Goal: Task Accomplishment & Management: Complete application form

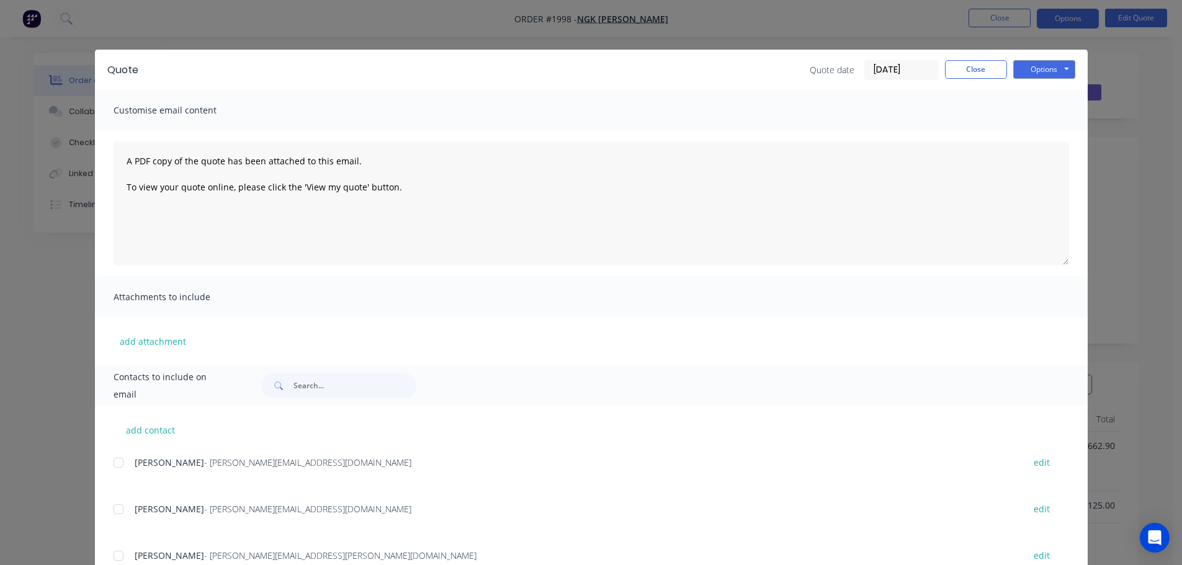
click at [967, 65] on button "Close" at bounding box center [976, 69] width 62 height 19
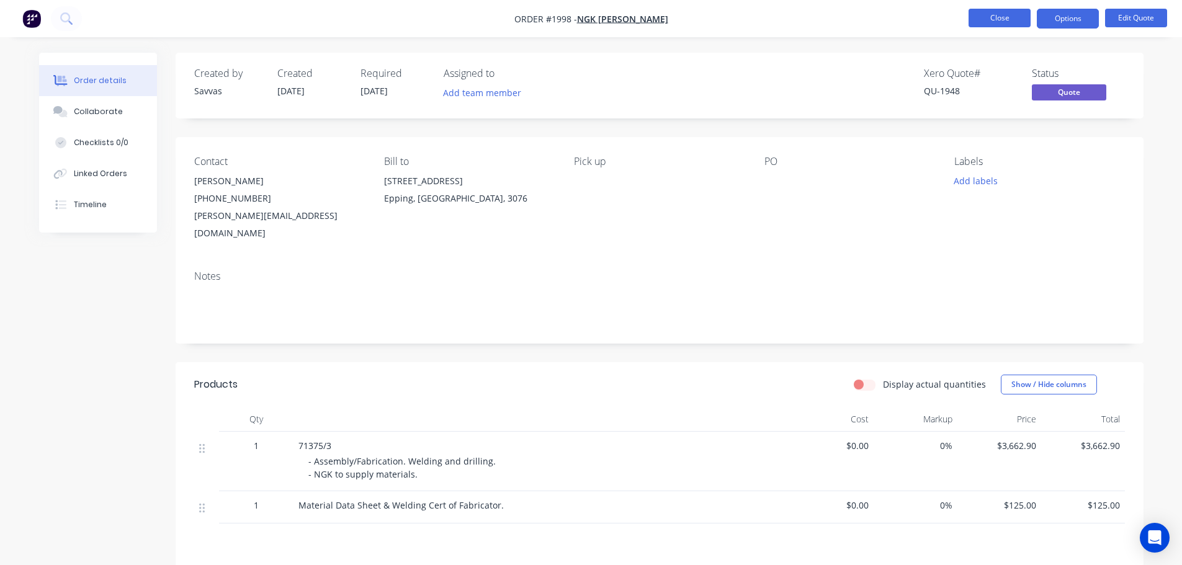
click at [988, 12] on button "Close" at bounding box center [999, 18] width 62 height 19
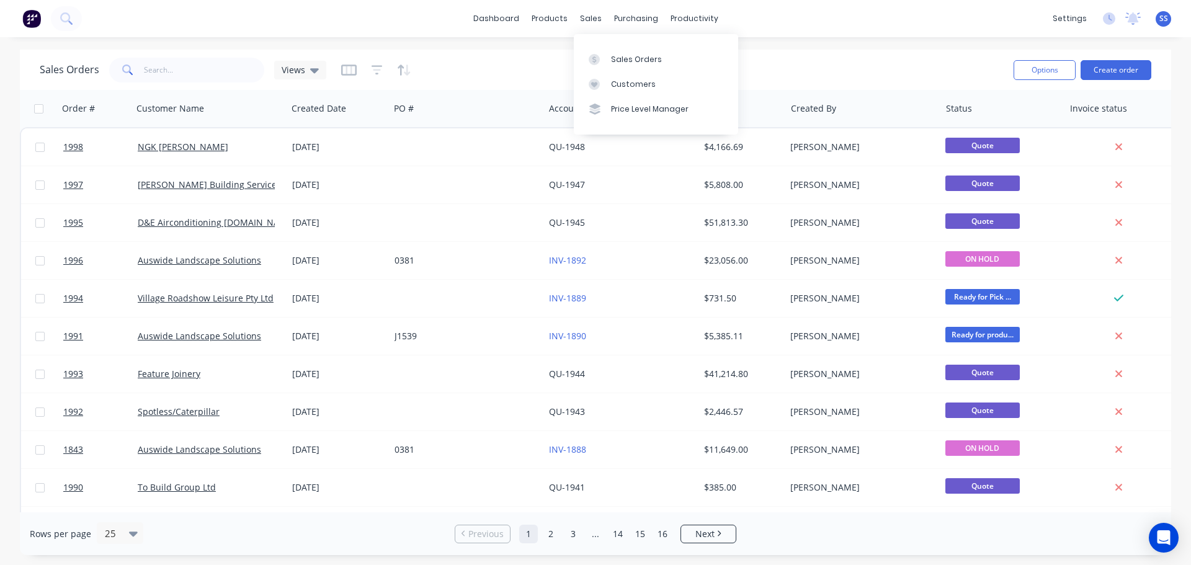
click at [602, 46] on div "Sales Orders Customers Price Level Manager" at bounding box center [656, 84] width 164 height 100
click at [607, 58] on link "Sales Orders" at bounding box center [656, 59] width 164 height 25
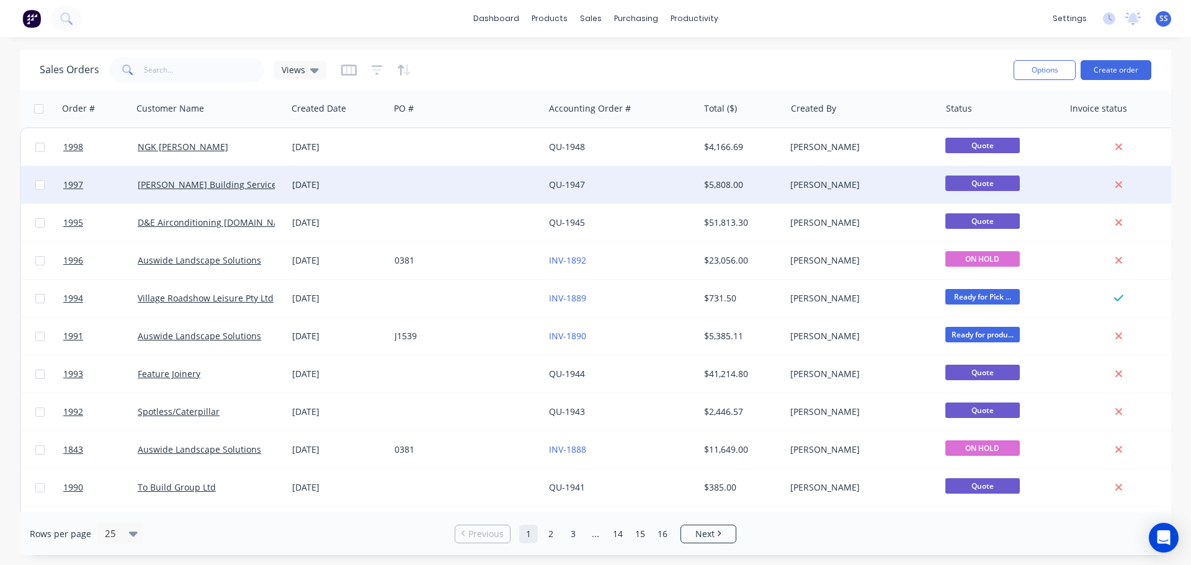
click at [447, 181] on div at bounding box center [467, 184] width 154 height 37
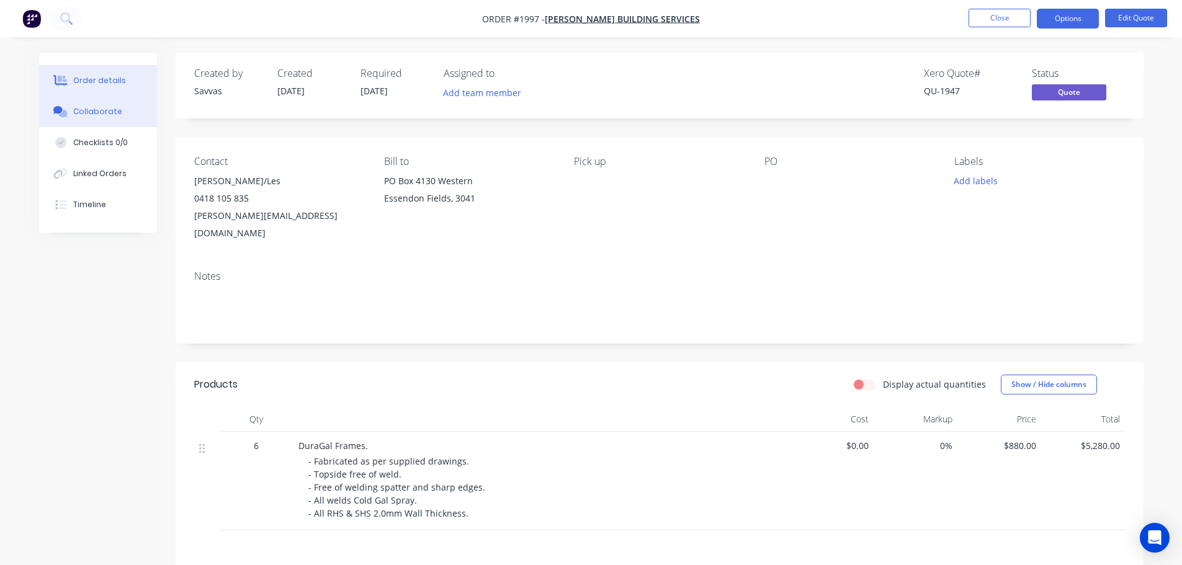
click at [96, 117] on button "Collaborate" at bounding box center [98, 111] width 118 height 31
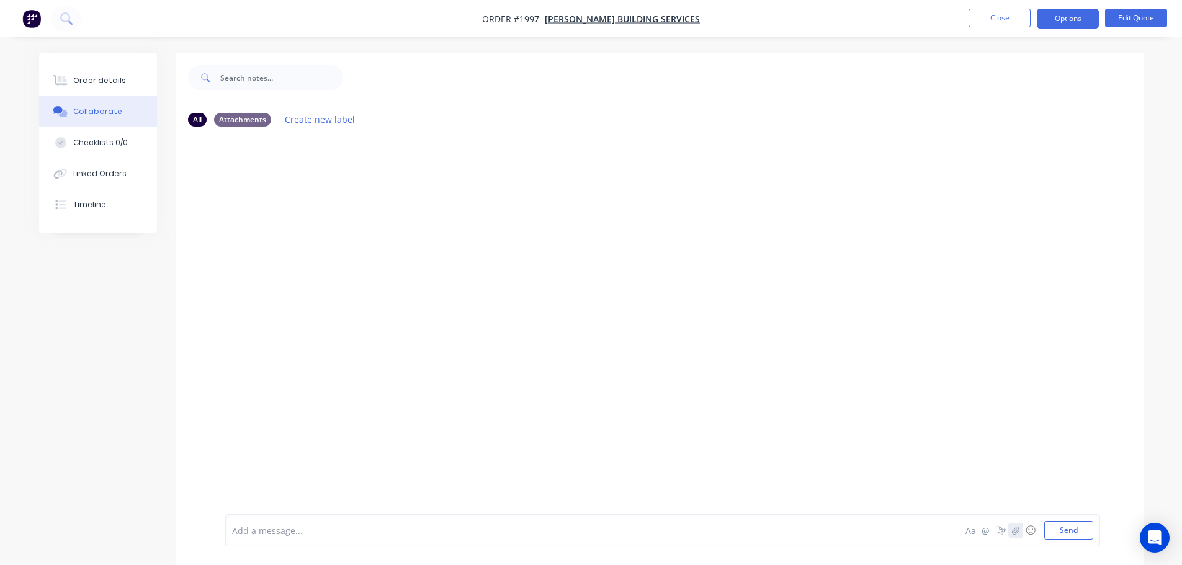
click at [1014, 527] on icon "button" at bounding box center [1014, 530] width 7 height 9
click at [1078, 534] on button "Send" at bounding box center [1068, 530] width 49 height 19
click at [295, 188] on p "IMG_2376.heic" at bounding box center [280, 188] width 60 height 12
click at [303, 186] on p "IMG_2376.heic" at bounding box center [280, 188] width 60 height 12
click at [265, 184] on div "IMG_2376.heic" at bounding box center [341, 179] width 233 height 11
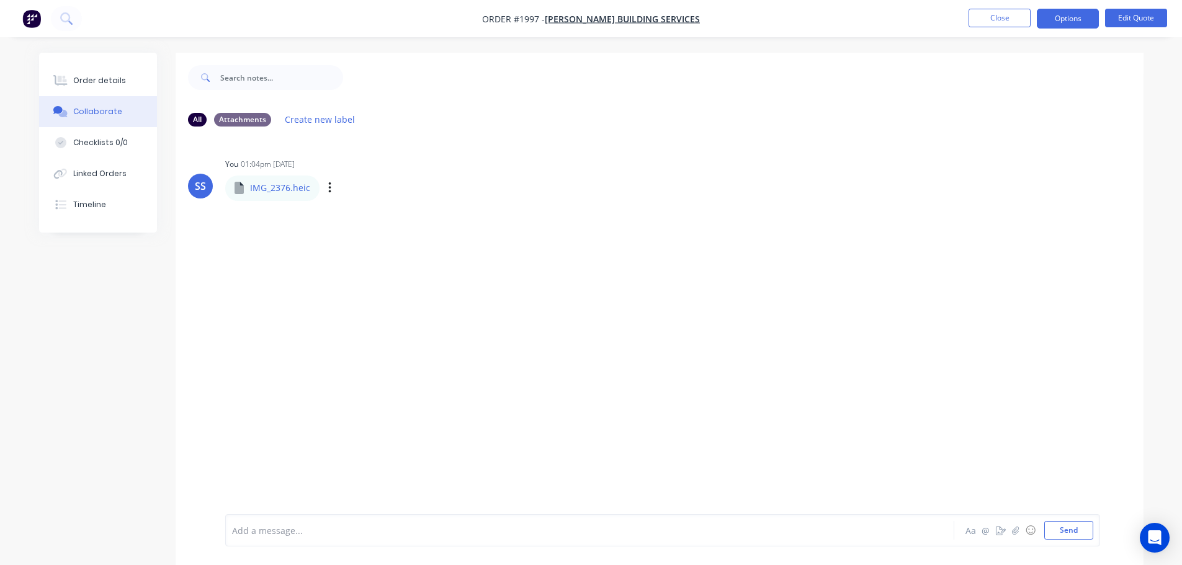
click at [239, 191] on icon at bounding box center [239, 188] width 9 height 12
click at [335, 233] on div "SS You 01:04pm [DATE] IMG_2376.heic IMG_2376.heic Labels Download Delete" at bounding box center [660, 325] width 968 height 378
click at [298, 195] on div "IMG_2376.heic" at bounding box center [272, 188] width 94 height 25
drag, startPoint x: 298, startPoint y: 195, endPoint x: 298, endPoint y: 189, distance: 6.8
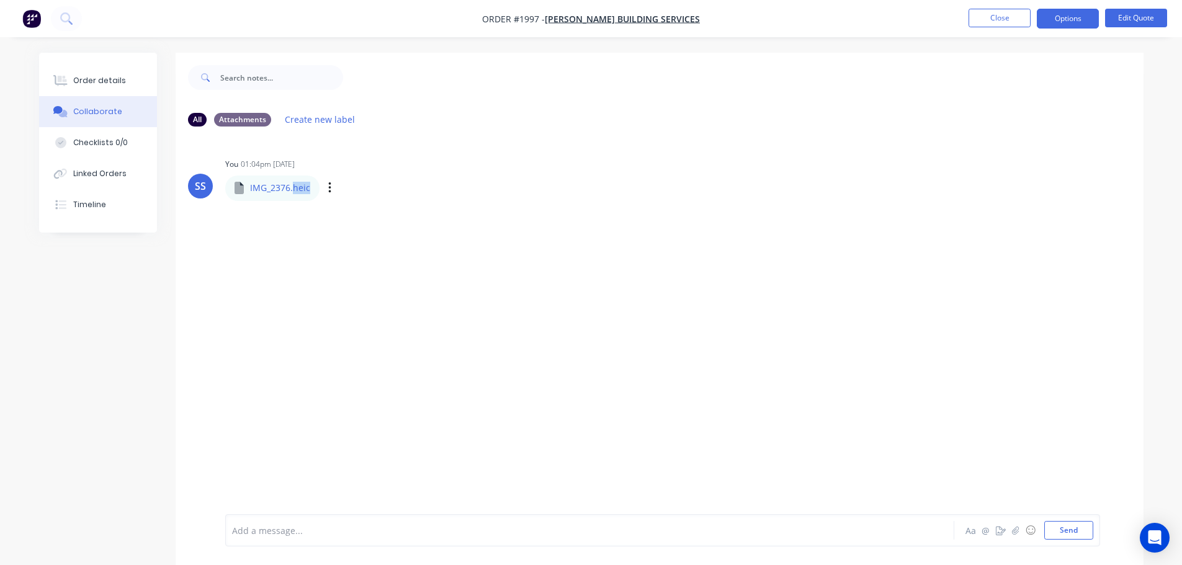
click at [298, 191] on div "IMG_2376.heic" at bounding box center [272, 188] width 94 height 25
click at [298, 189] on p "IMG_2376.heic" at bounding box center [280, 188] width 60 height 12
click at [328, 193] on icon "button" at bounding box center [330, 188] width 4 height 14
click at [293, 266] on div "SS You 01:04pm [DATE] IMG_2376.heic IMG_2376.heic Labels Download Delete" at bounding box center [660, 325] width 968 height 378
click at [125, 87] on button "Order details" at bounding box center [98, 80] width 118 height 31
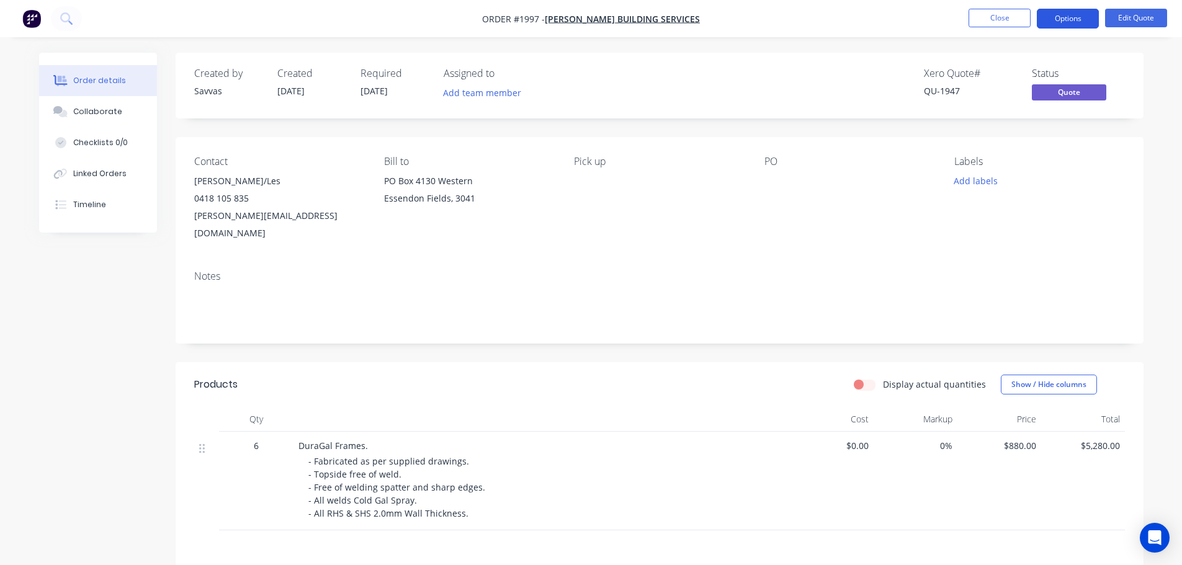
click at [1045, 25] on button "Options" at bounding box center [1068, 19] width 62 height 20
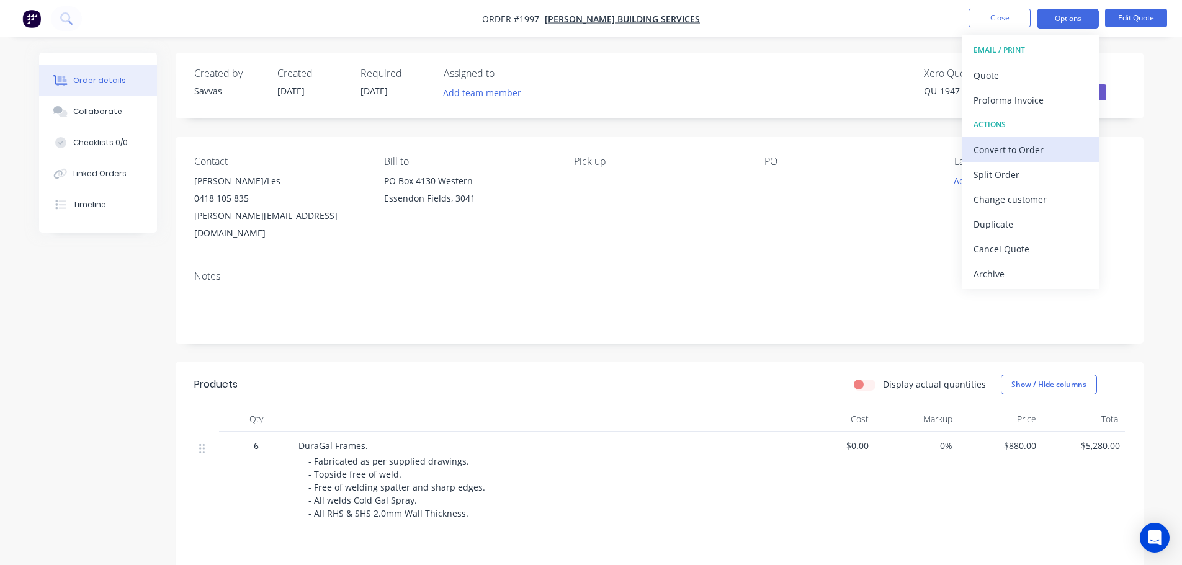
click at [1024, 141] on div "Convert to Order" at bounding box center [1030, 150] width 114 height 18
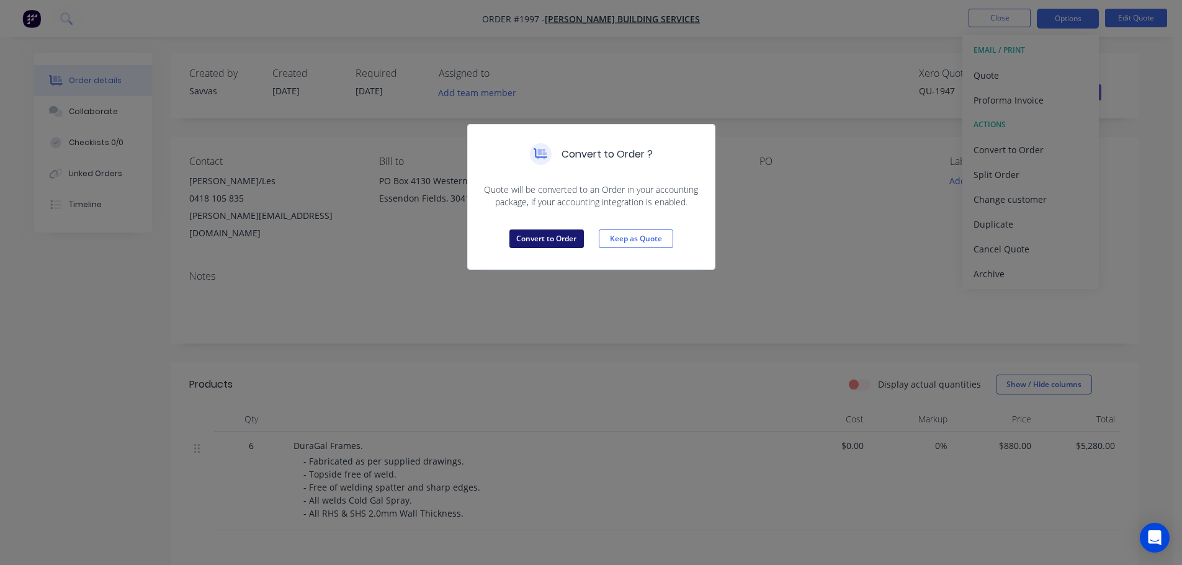
click at [562, 238] on button "Convert to Order" at bounding box center [546, 239] width 74 height 19
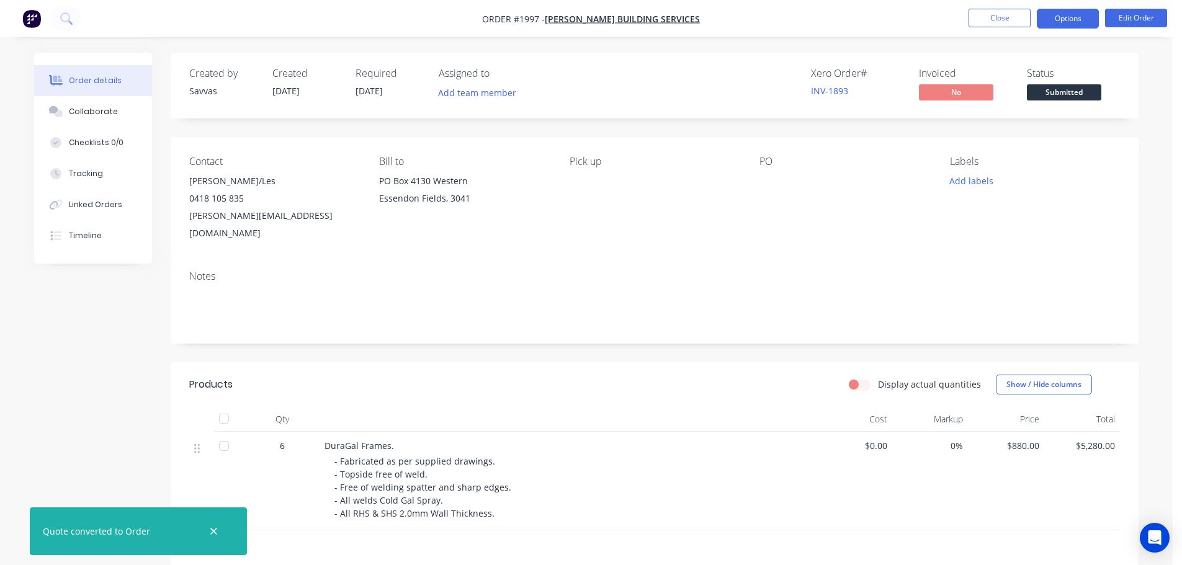
click at [1058, 22] on button "Options" at bounding box center [1068, 19] width 62 height 20
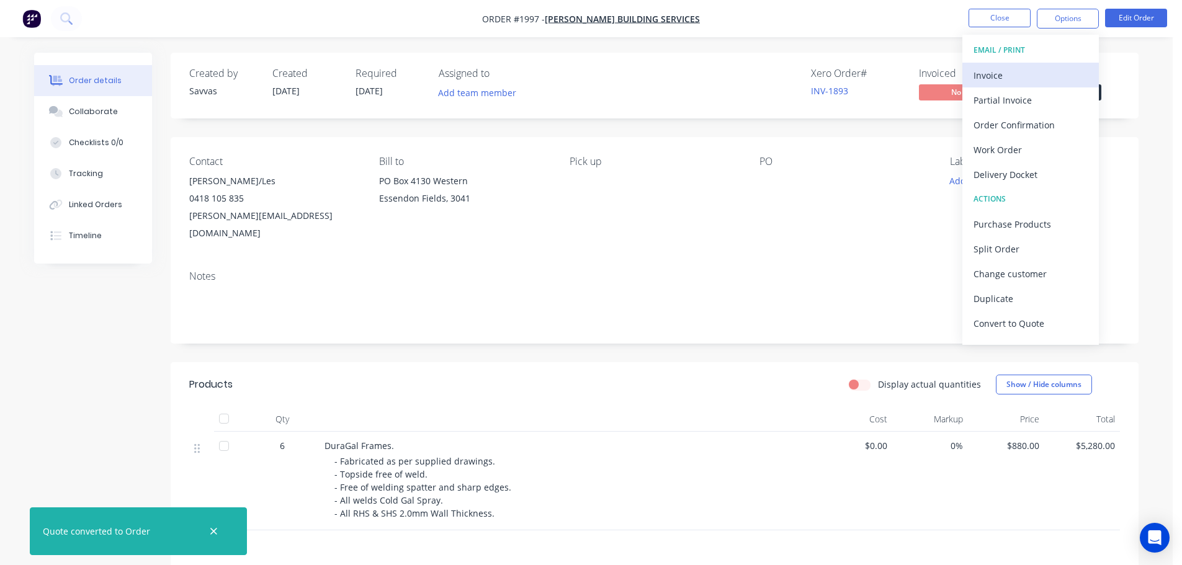
click at [1034, 74] on div "Invoice" at bounding box center [1030, 75] width 114 height 18
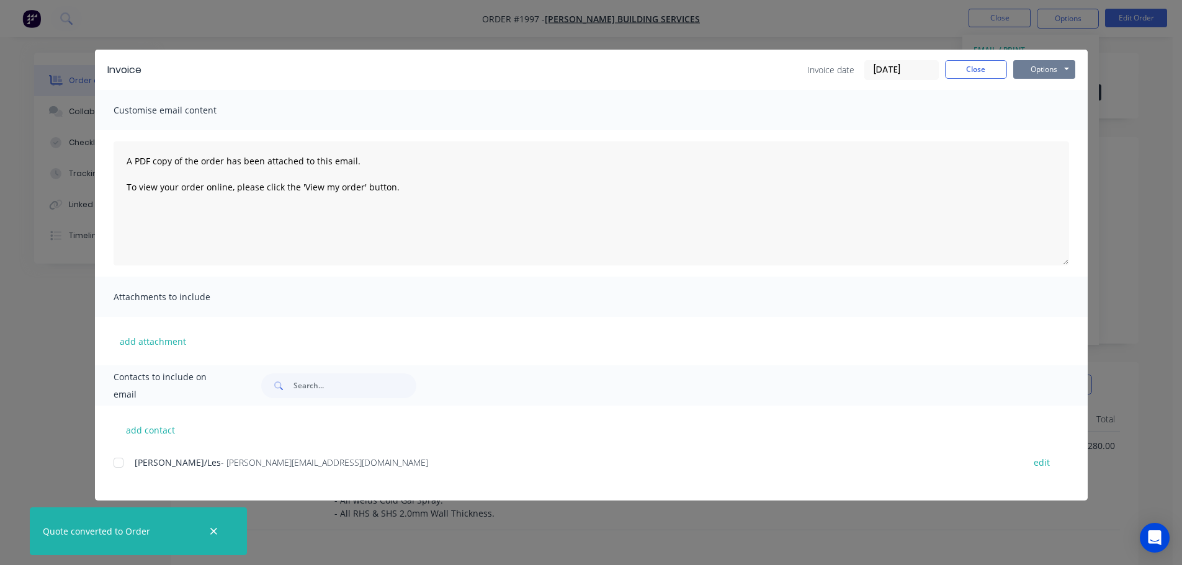
click at [1061, 65] on button "Options" at bounding box center [1044, 69] width 62 height 19
click at [1060, 113] on button "Print" at bounding box center [1052, 112] width 79 height 20
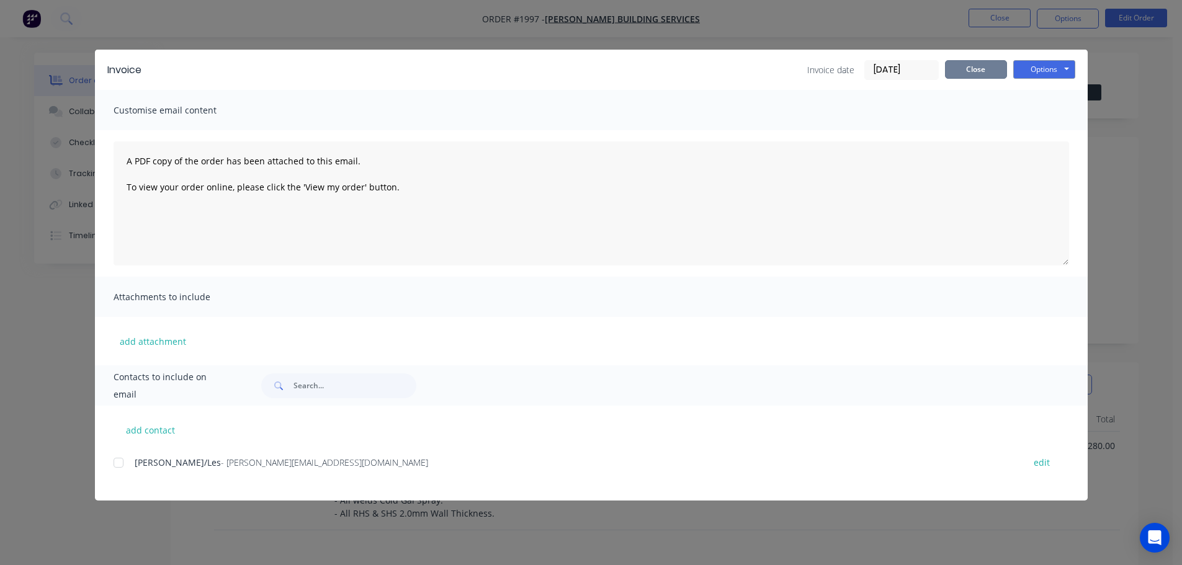
click at [985, 69] on button "Close" at bounding box center [976, 69] width 62 height 19
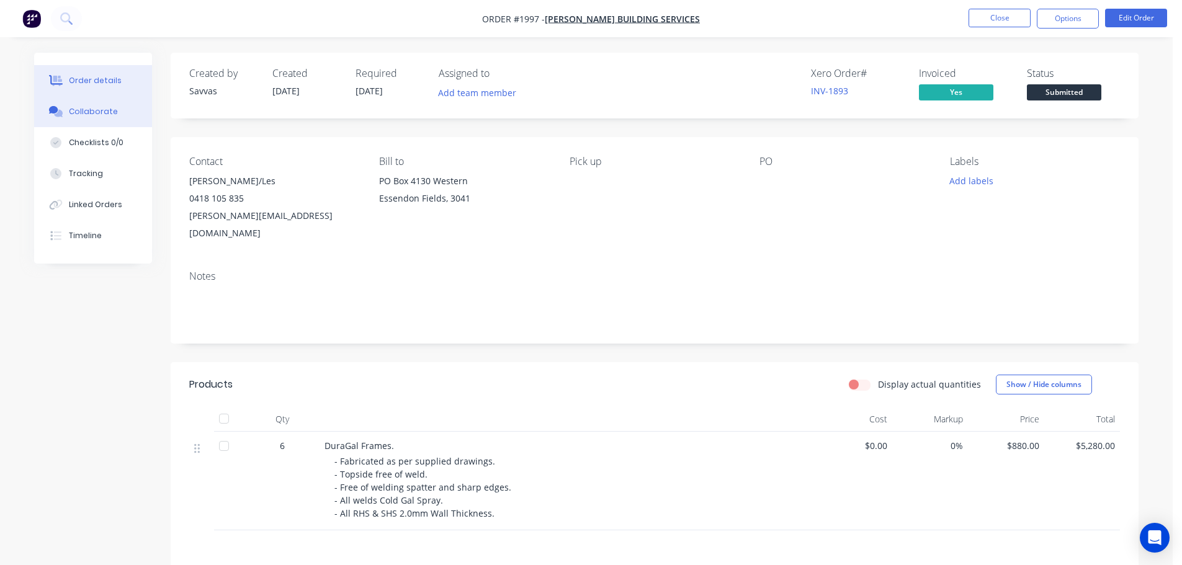
click at [109, 107] on div "Collaborate" at bounding box center [93, 111] width 49 height 11
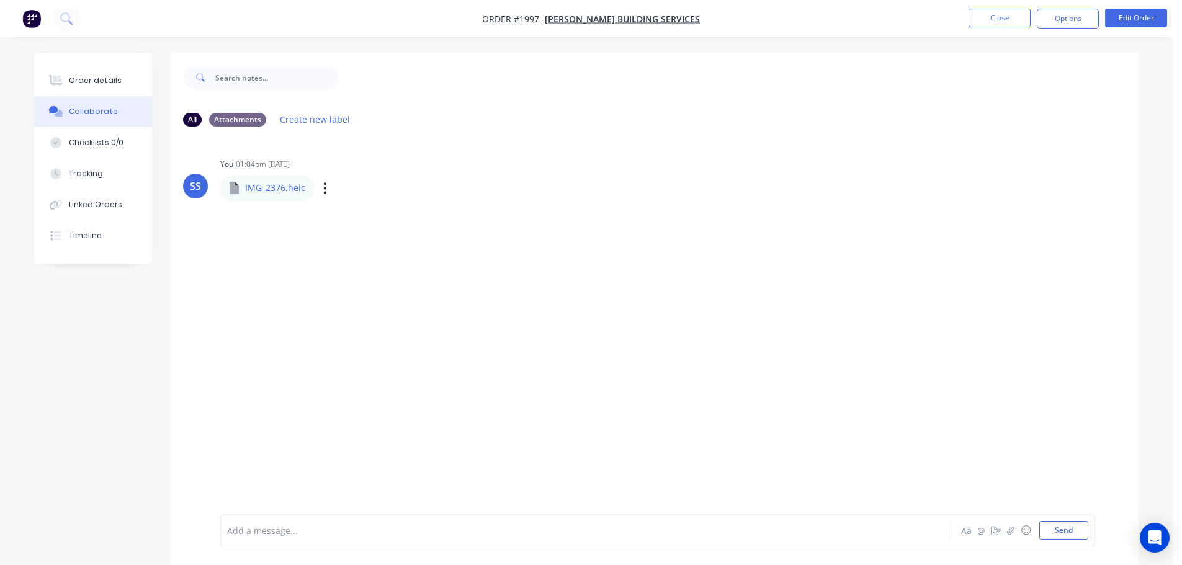
click at [274, 188] on p "IMG_2376.heic" at bounding box center [275, 188] width 60 height 12
click at [319, 185] on div "Labels Download Delete" at bounding box center [389, 188] width 140 height 18
click at [330, 185] on div "Labels Download Delete" at bounding box center [389, 188] width 140 height 18
click at [323, 184] on button "button" at bounding box center [325, 188] width 5 height 18
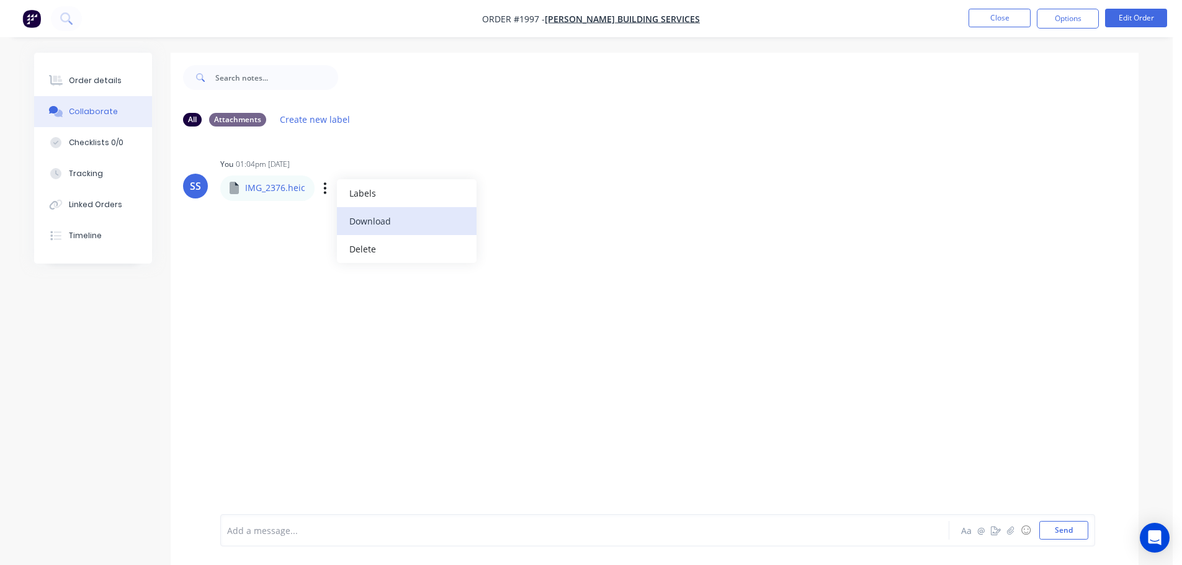
click at [376, 219] on button "Download" at bounding box center [407, 221] width 140 height 28
click at [1029, 25] on button "Close" at bounding box center [999, 18] width 62 height 19
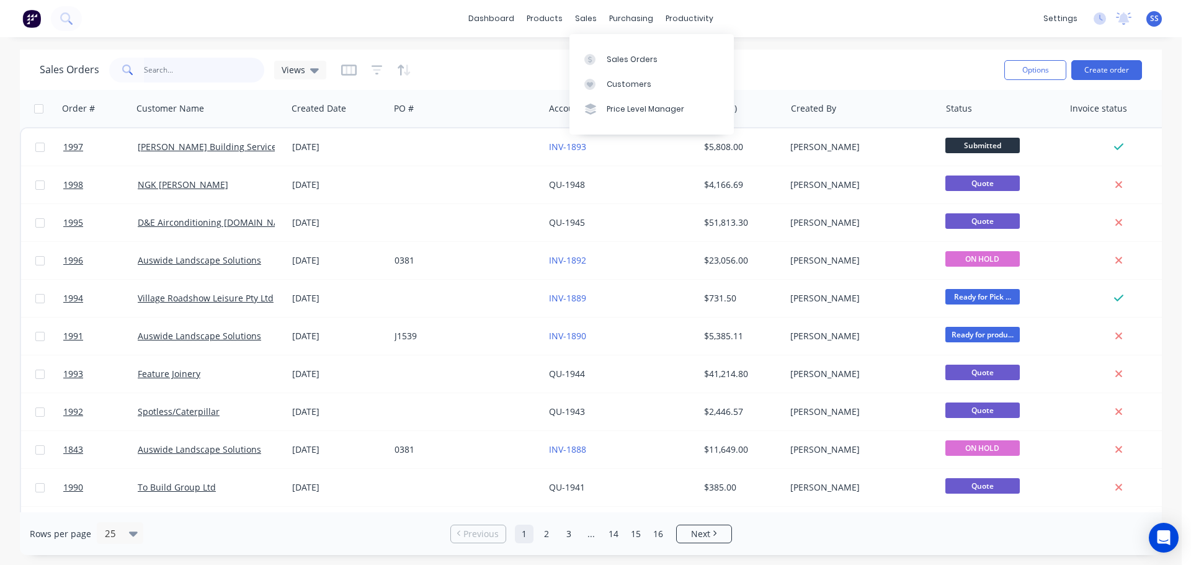
click at [248, 79] on input "text" at bounding box center [204, 70] width 121 height 25
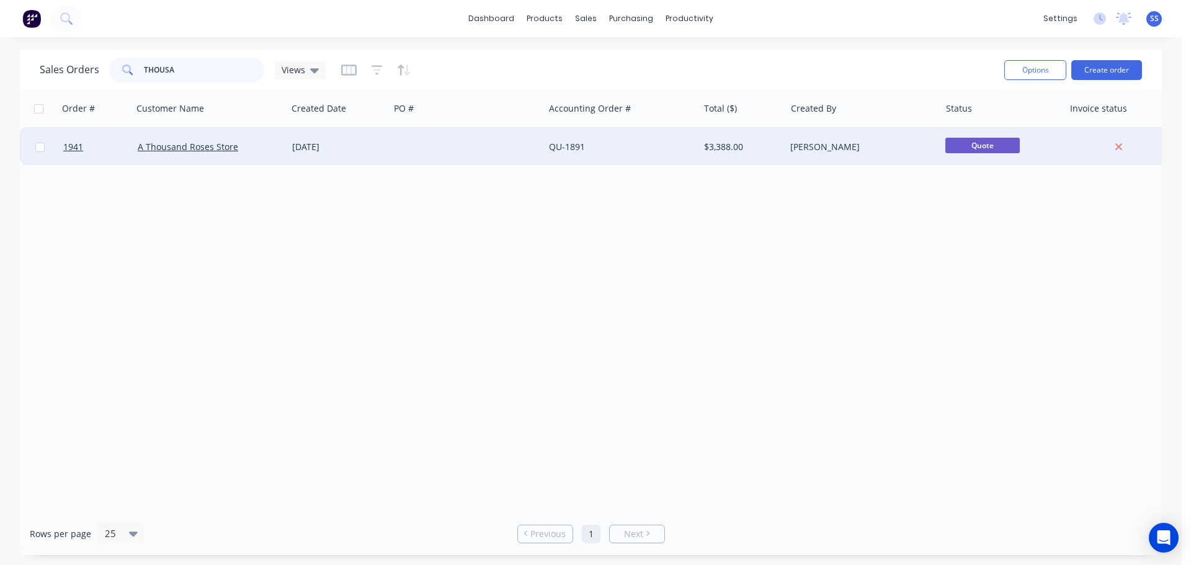
type input "THOUSA"
click at [411, 154] on div at bounding box center [467, 146] width 154 height 37
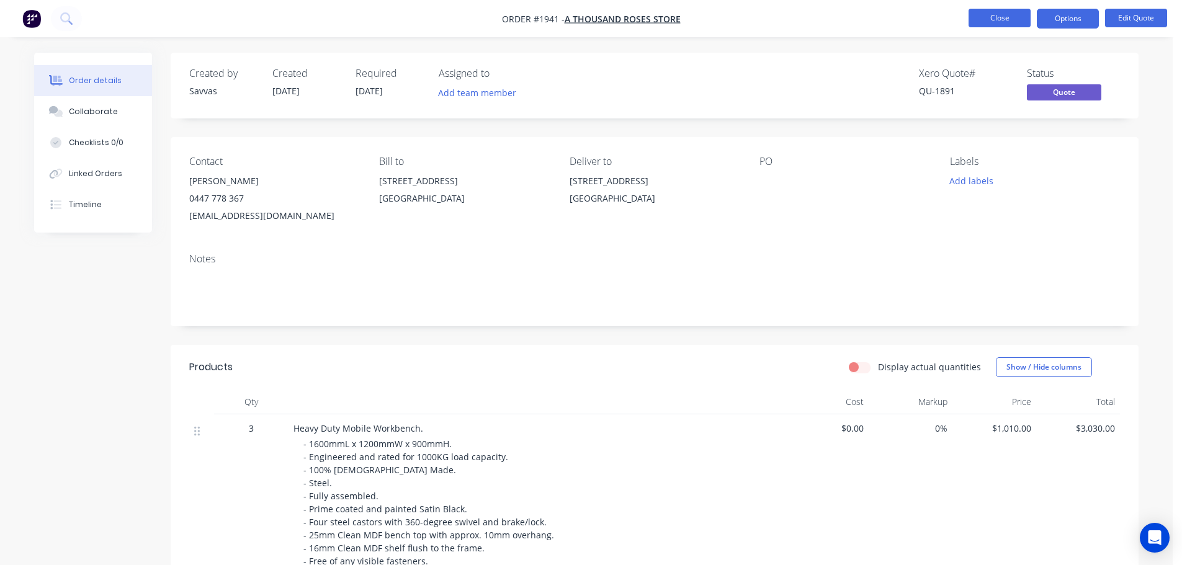
click at [1002, 24] on button "Close" at bounding box center [999, 18] width 62 height 19
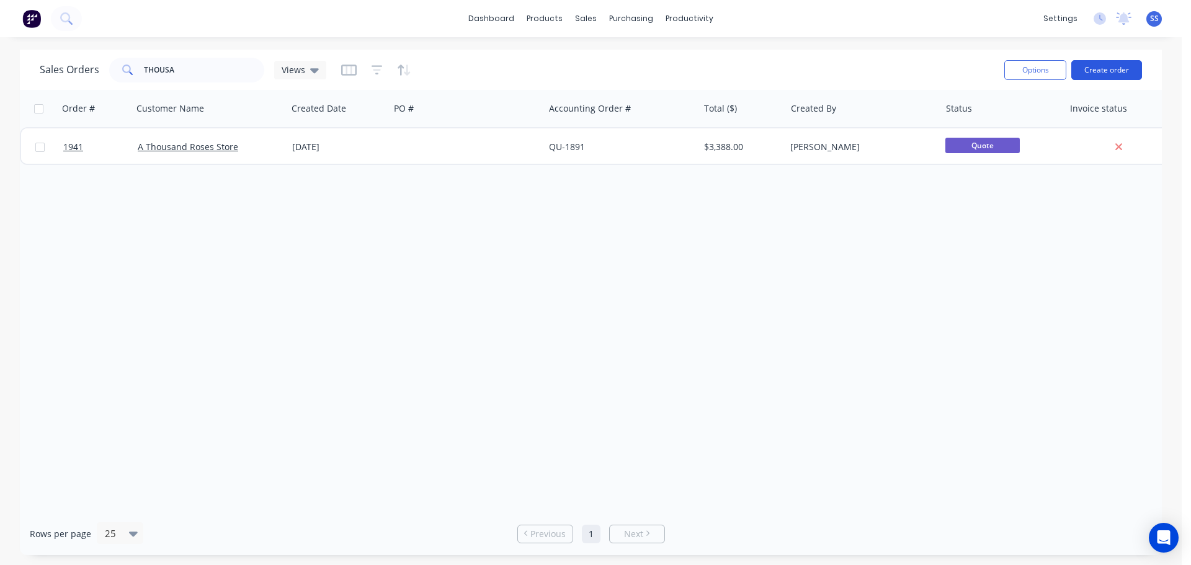
click at [1119, 68] on button "Create order" at bounding box center [1106, 70] width 71 height 20
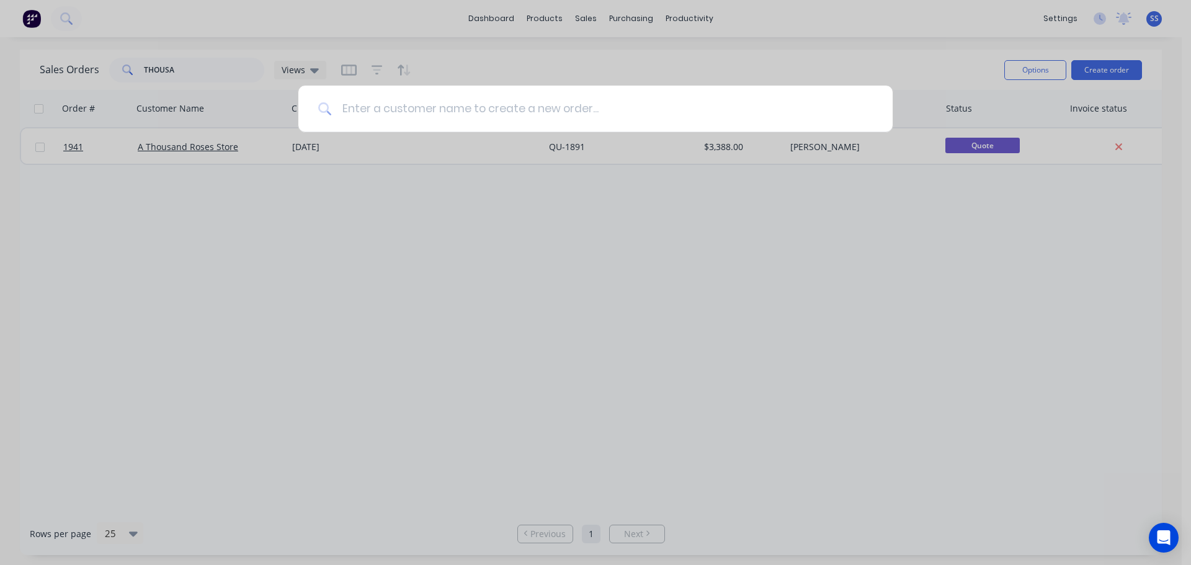
click at [527, 117] on input at bounding box center [602, 109] width 541 height 47
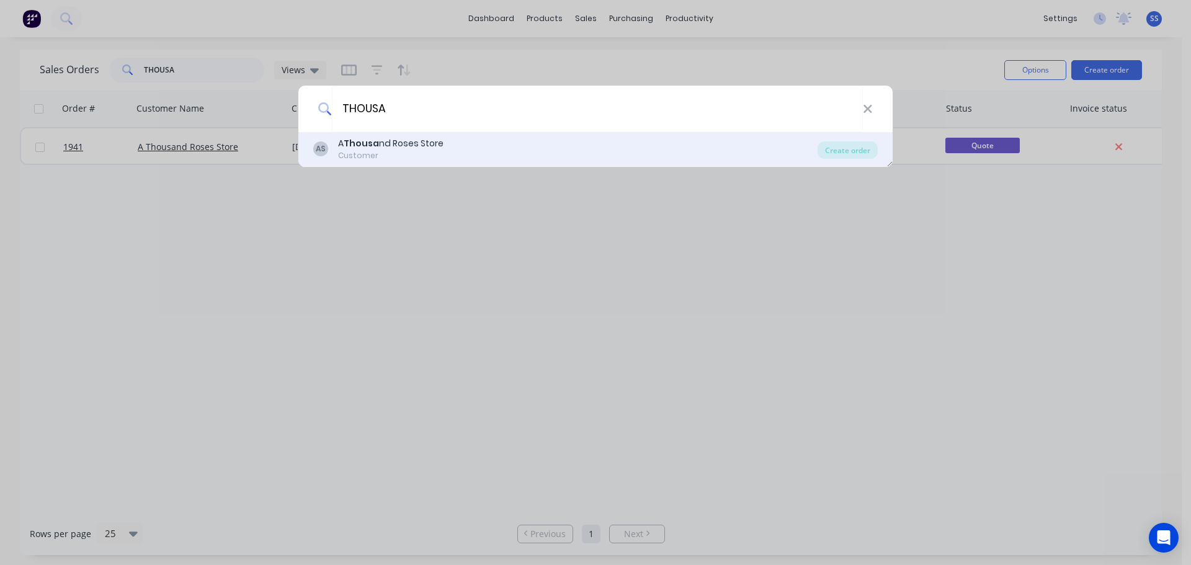
type input "THOUSA"
click at [488, 153] on div "AS A Thousa nd Roses Store Customer" at bounding box center [565, 149] width 504 height 24
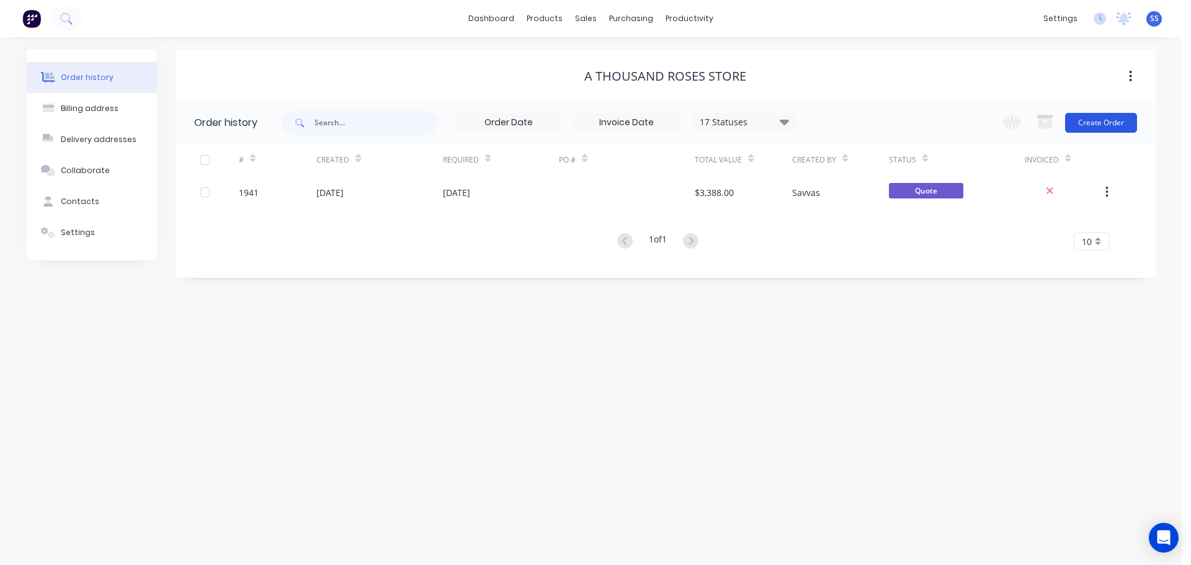
click at [1107, 128] on button "Create Order" at bounding box center [1101, 123] width 72 height 20
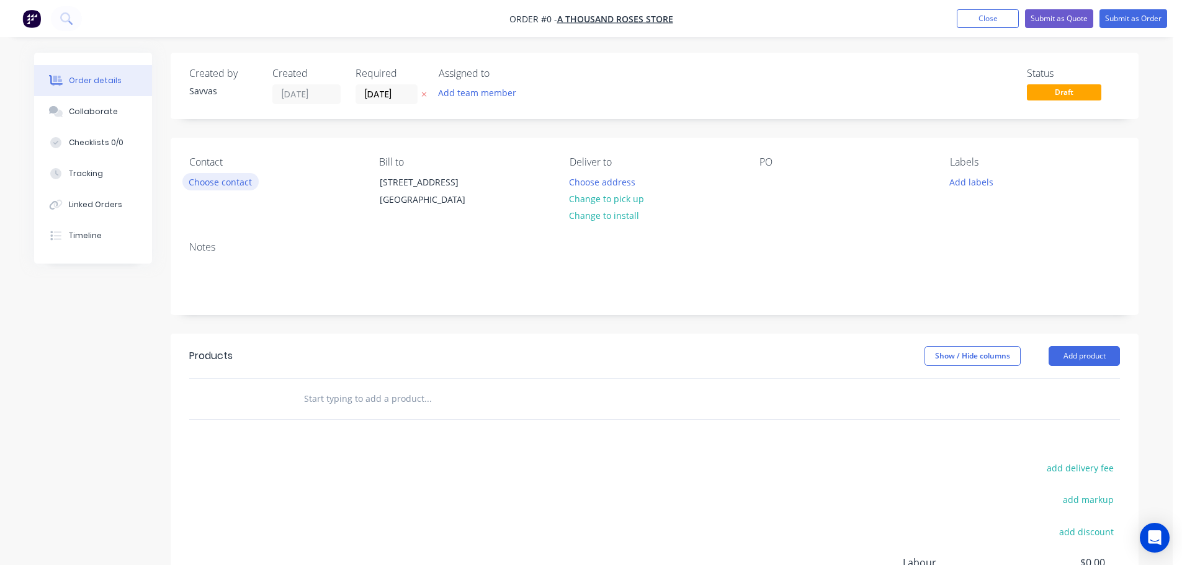
click at [238, 184] on button "Choose contact" at bounding box center [220, 181] width 76 height 17
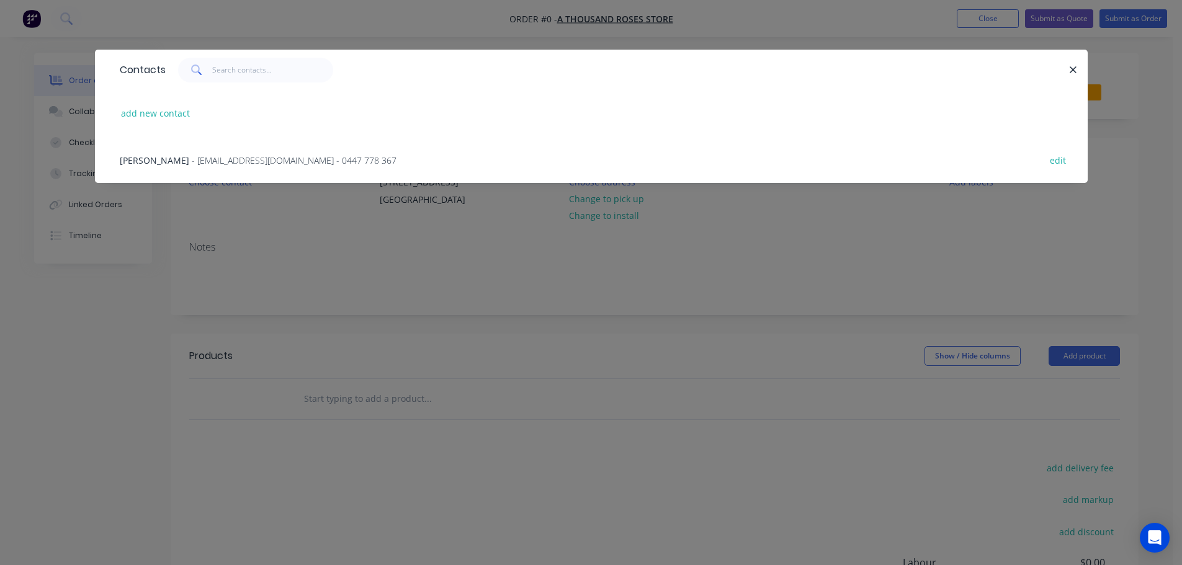
click at [421, 163] on div "Jordan Briggs - [EMAIL_ADDRESS][DOMAIN_NAME] - 0447 778 367 edit" at bounding box center [591, 159] width 955 height 47
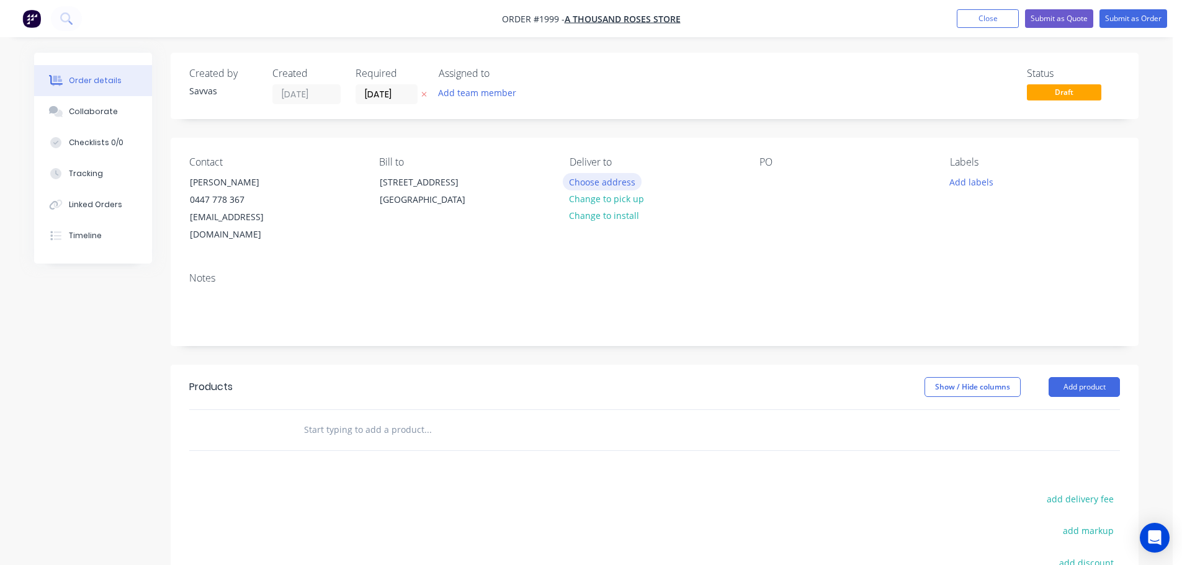
click at [598, 188] on button "Choose address" at bounding box center [602, 181] width 79 height 17
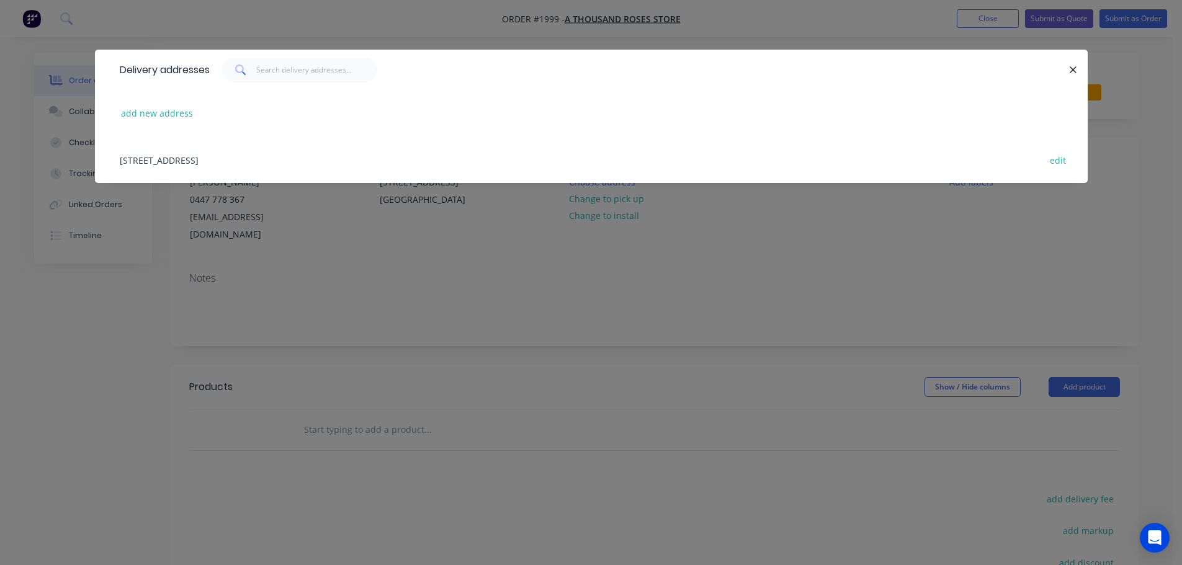
click at [466, 160] on div "[STREET_ADDRESS] edit" at bounding box center [591, 159] width 955 height 47
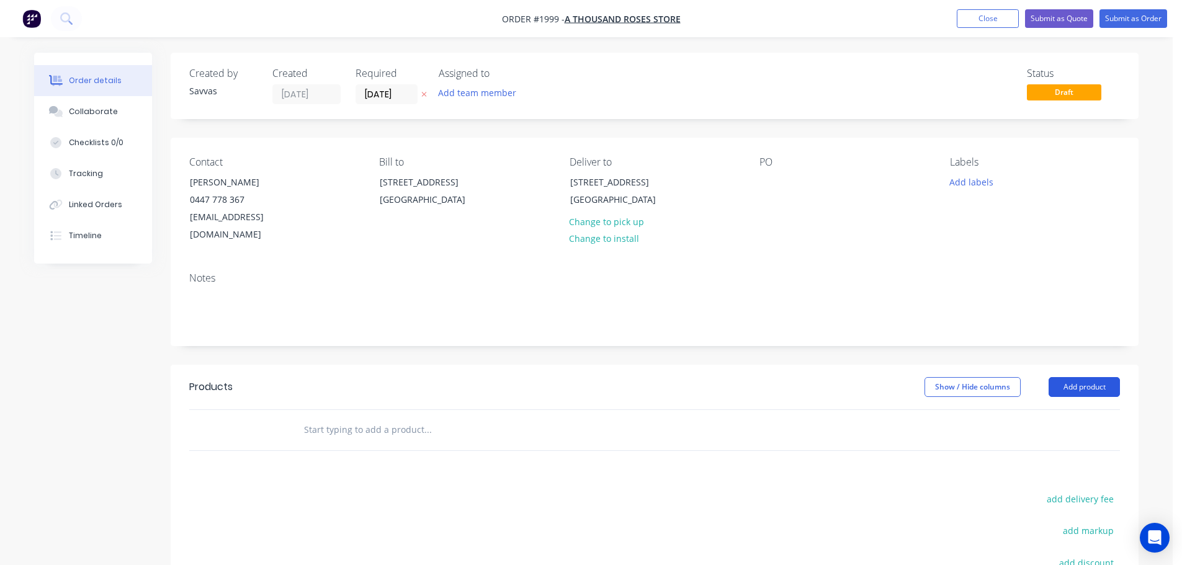
click at [1079, 377] on button "Add product" at bounding box center [1083, 387] width 71 height 20
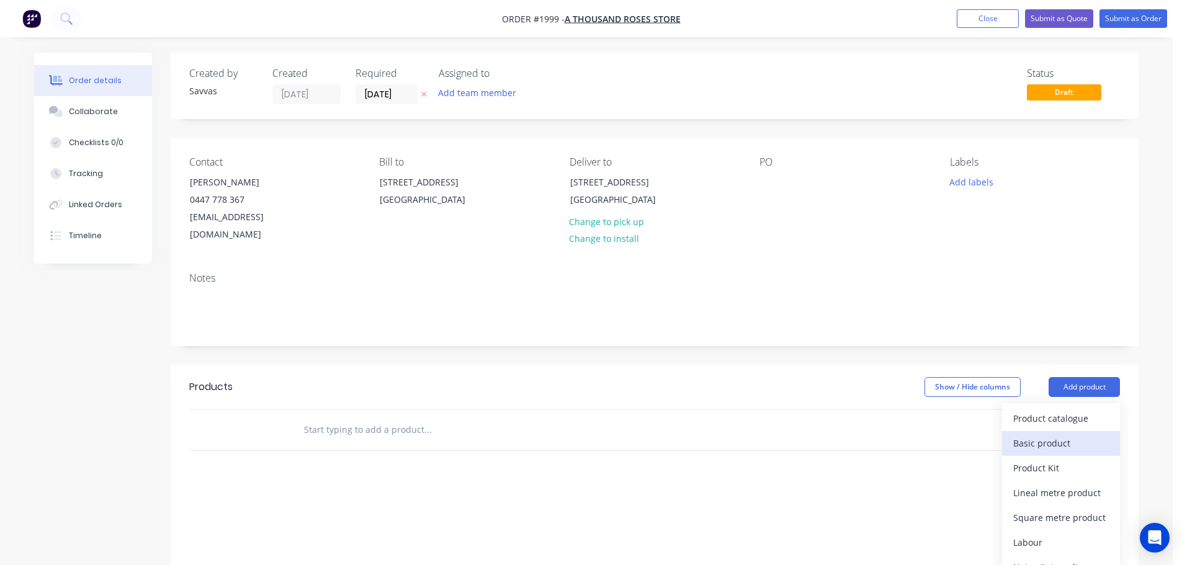
click at [1075, 434] on div "Basic product" at bounding box center [1061, 443] width 96 height 18
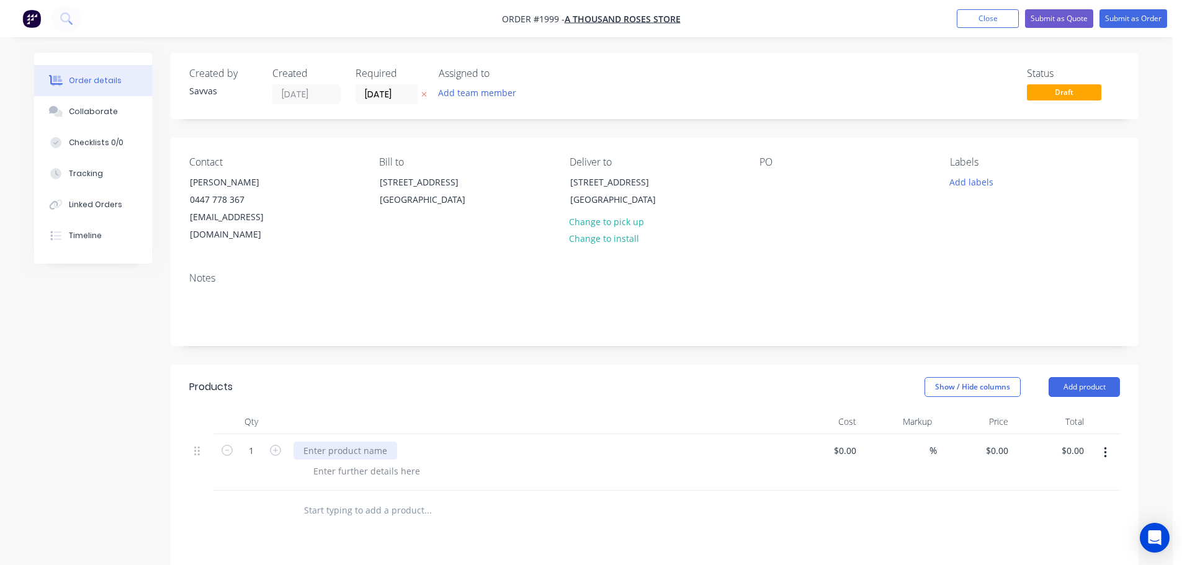
click at [327, 442] on div at bounding box center [345, 451] width 104 height 18
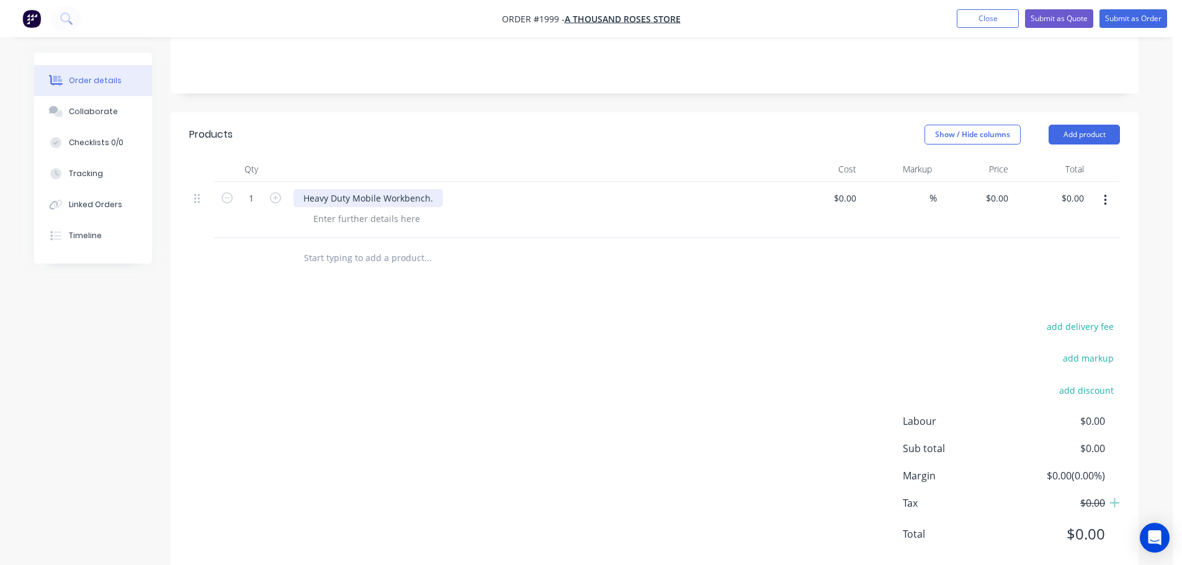
scroll to position [265, 0]
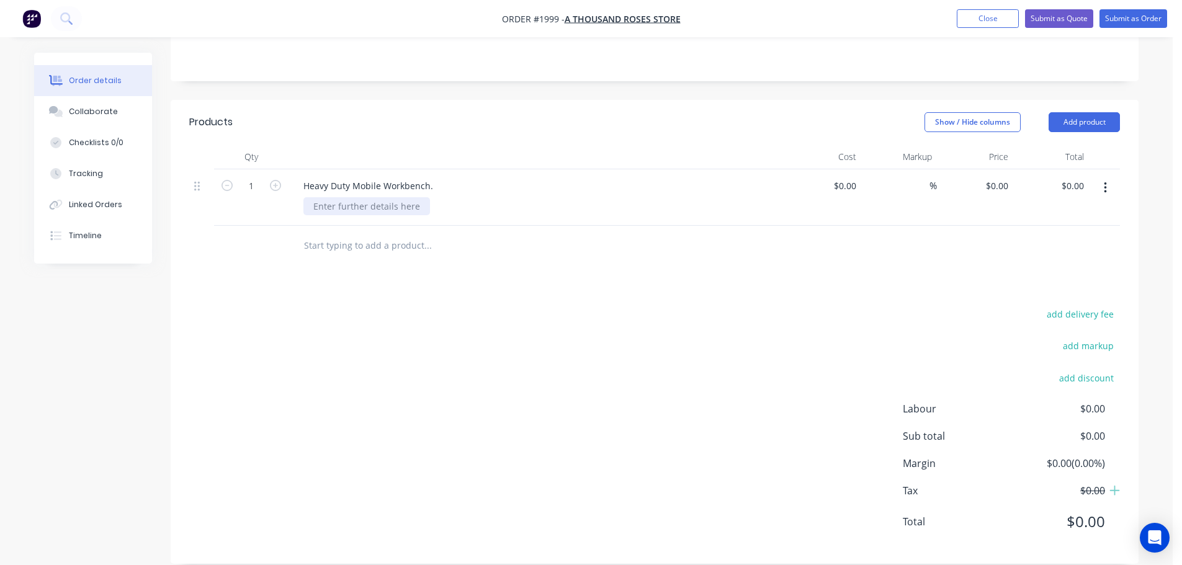
click at [360, 197] on div at bounding box center [366, 206] width 127 height 18
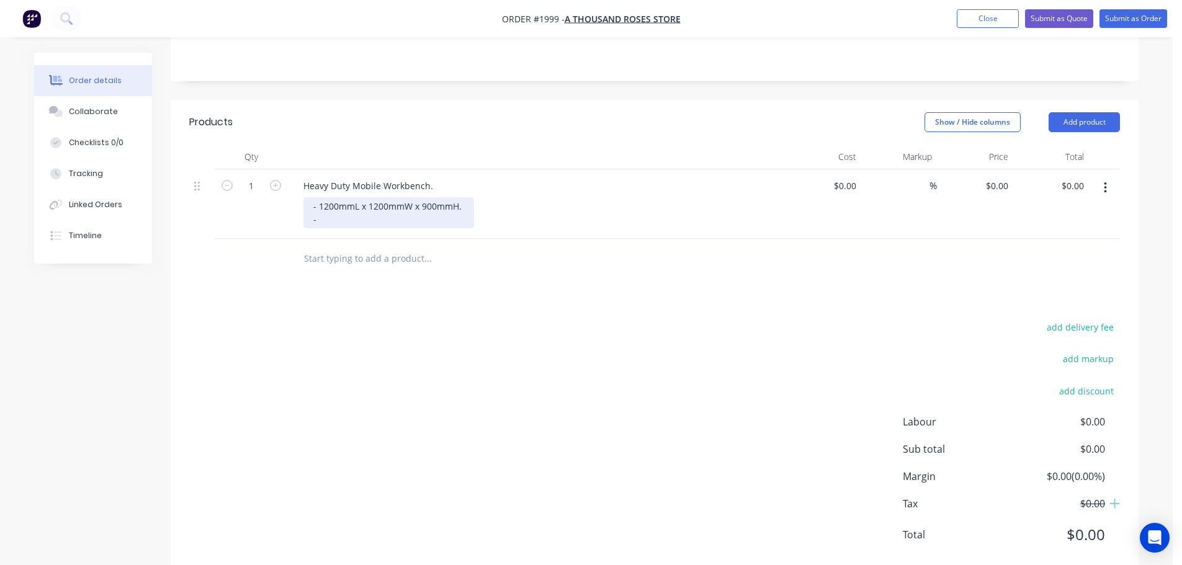
click at [334, 203] on div "- 1200mmL x 1200mmW x 900mmH. -" at bounding box center [388, 212] width 171 height 31
click at [334, 202] on div "- 1200mmL x 1200mmW x 900mmH. -" at bounding box center [388, 212] width 171 height 31
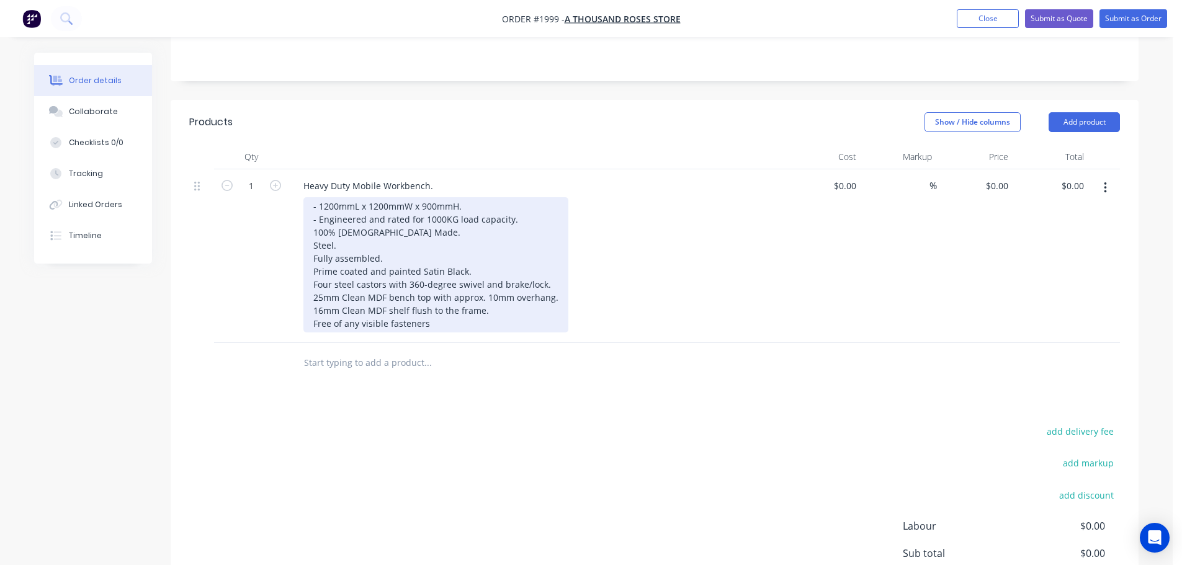
click at [314, 214] on div "- 1200mmL x 1200mmW x 900mmH. - Engineered and rated for 1000KG load capacity. …" at bounding box center [435, 264] width 265 height 135
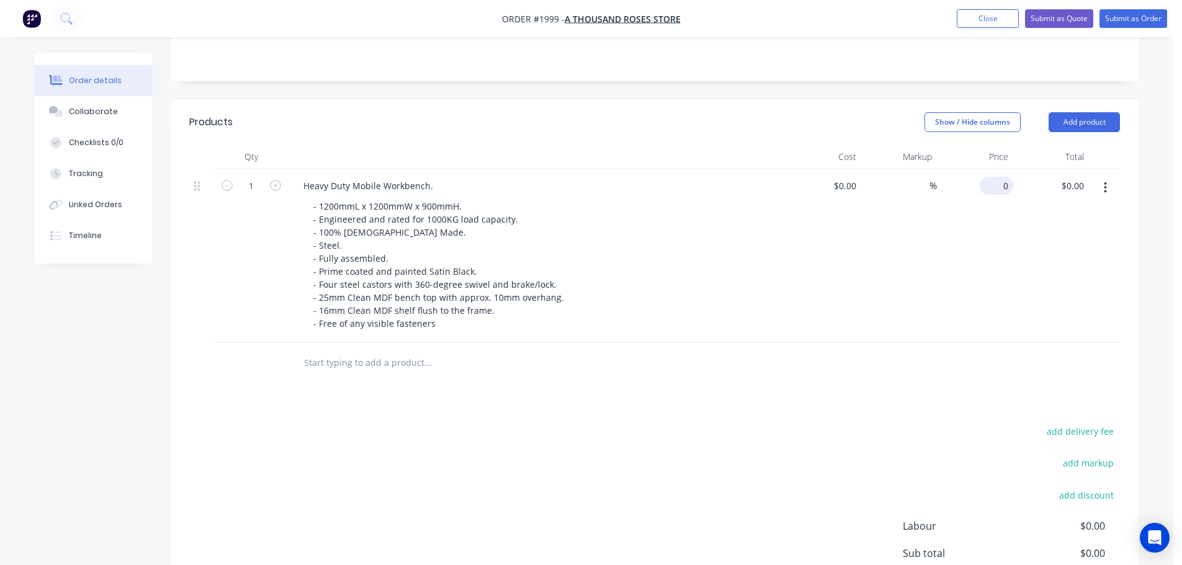
click at [1007, 177] on input "0" at bounding box center [999, 186] width 29 height 18
type input "$1,135.00"
click at [655, 423] on div "add delivery fee add markup add discount Labour $0.00 Sub total $1,135.00 Margi…" at bounding box center [654, 542] width 931 height 239
click at [280, 180] on icon "button" at bounding box center [275, 185] width 11 height 11
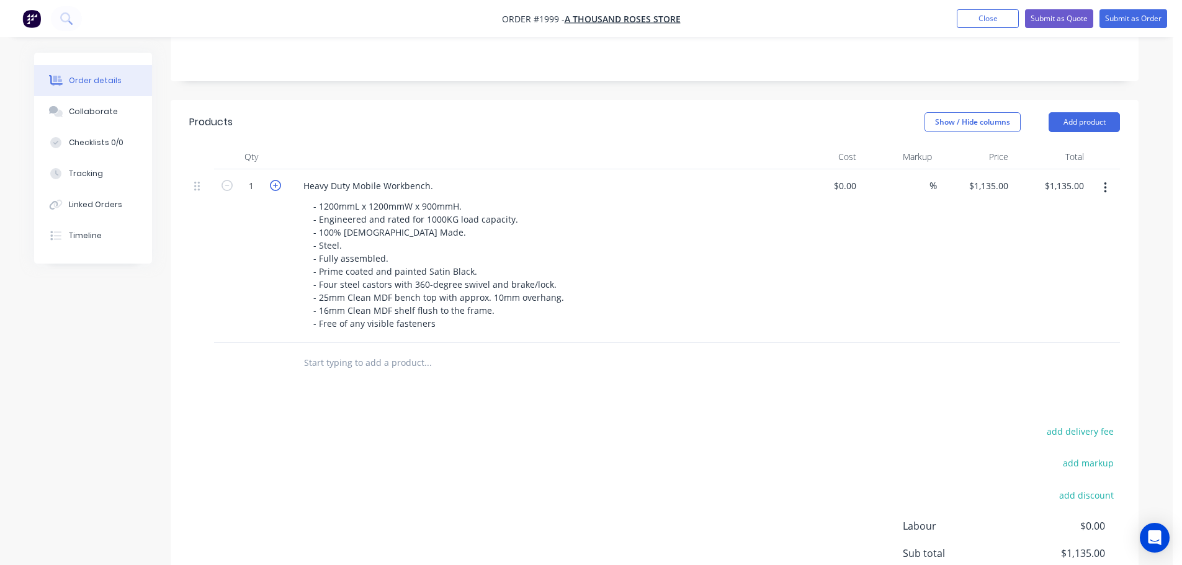
type input "2"
type input "$2,270.00"
click at [597, 467] on div "add delivery fee add markup add discount Labour $0.00 Sub total $2,270.00 Margi…" at bounding box center [654, 542] width 931 height 239
click at [1089, 114] on button "Add product" at bounding box center [1083, 122] width 71 height 20
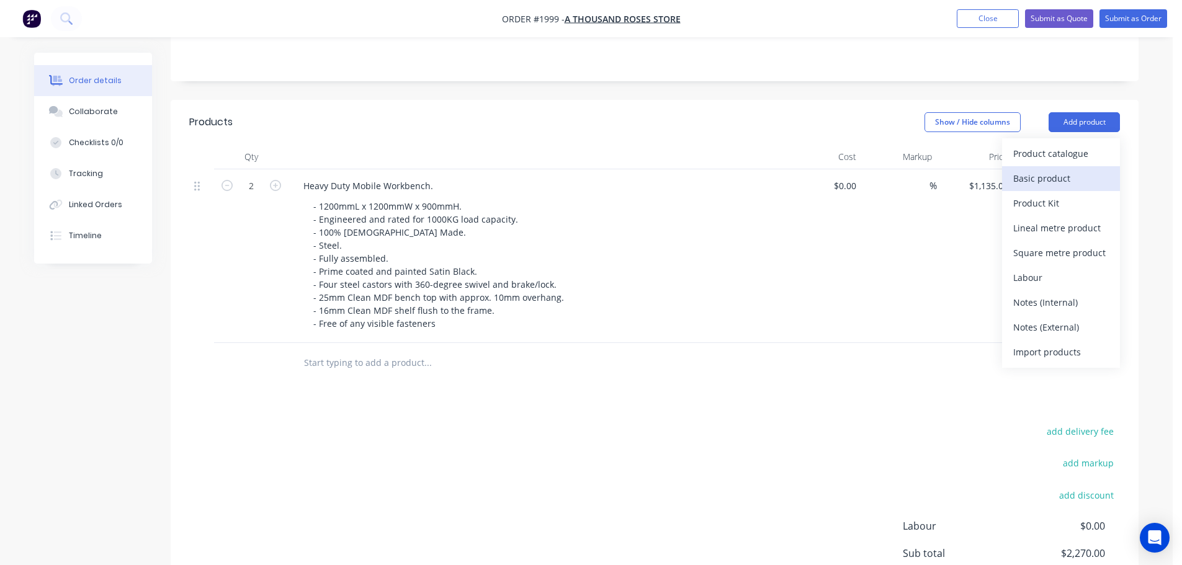
click at [1061, 169] on div "Basic product" at bounding box center [1061, 178] width 96 height 18
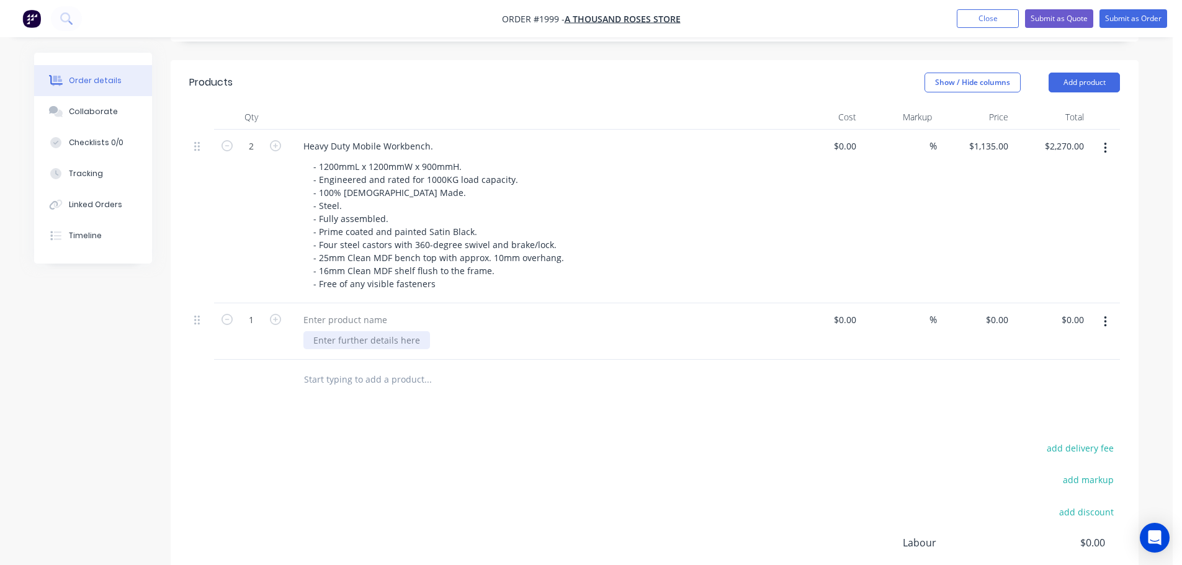
scroll to position [327, 0]
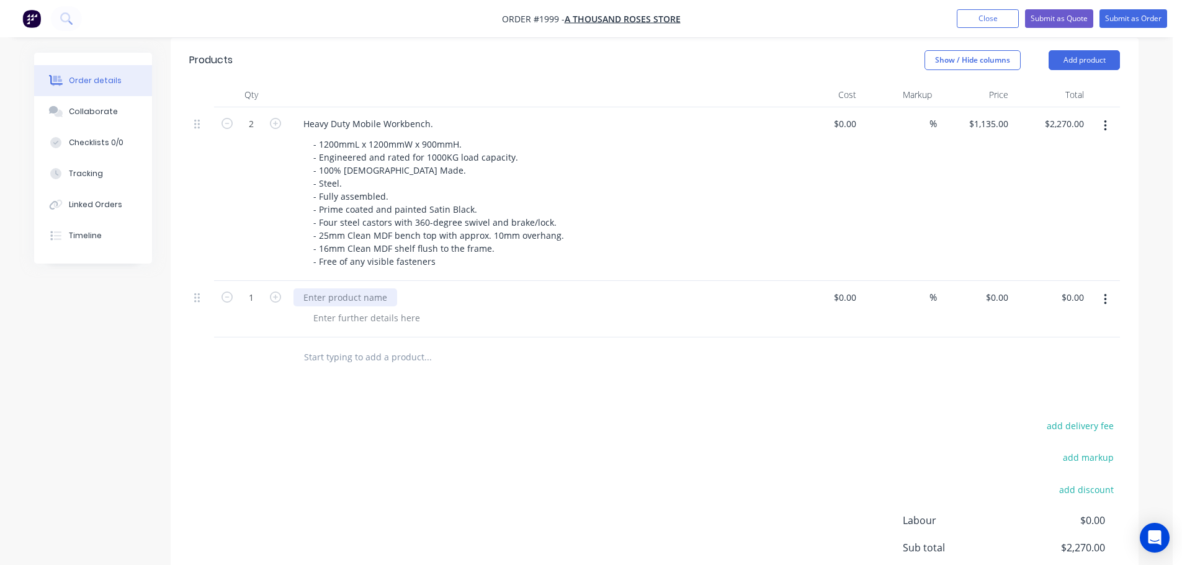
click at [365, 288] on div at bounding box center [345, 297] width 104 height 18
click at [352, 309] on div at bounding box center [366, 318] width 127 height 18
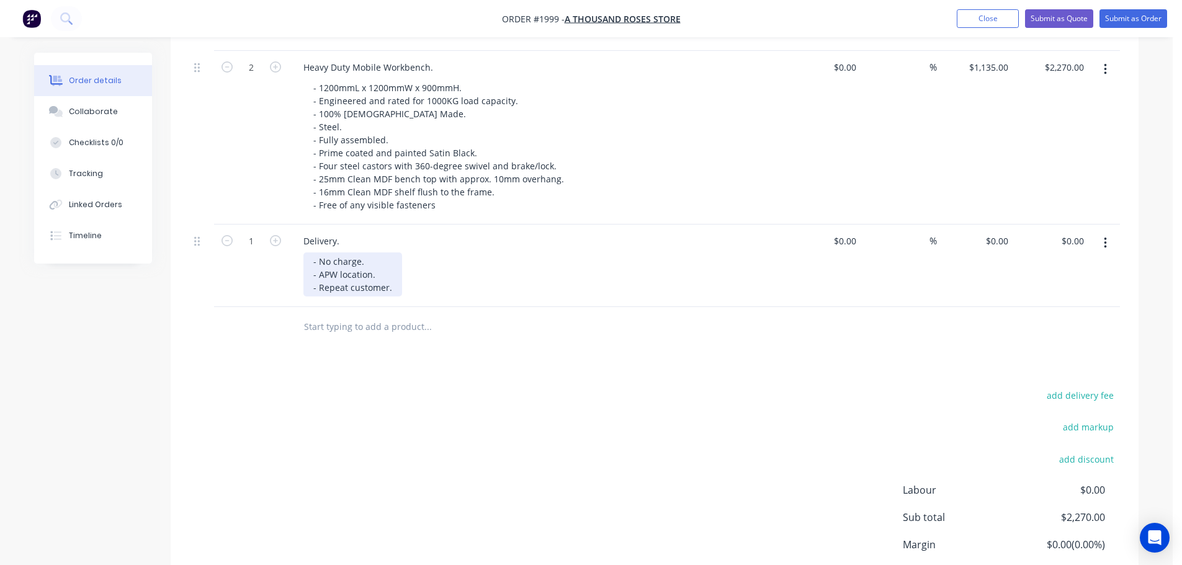
scroll to position [465, 0]
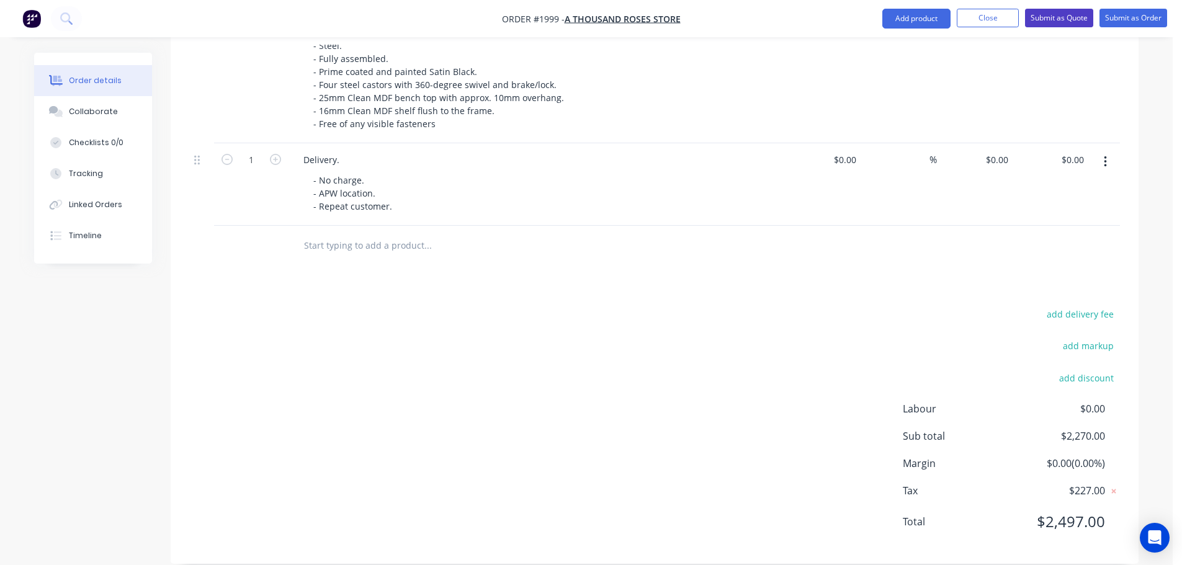
click at [1075, 23] on button "Submit as Quote" at bounding box center [1059, 18] width 68 height 19
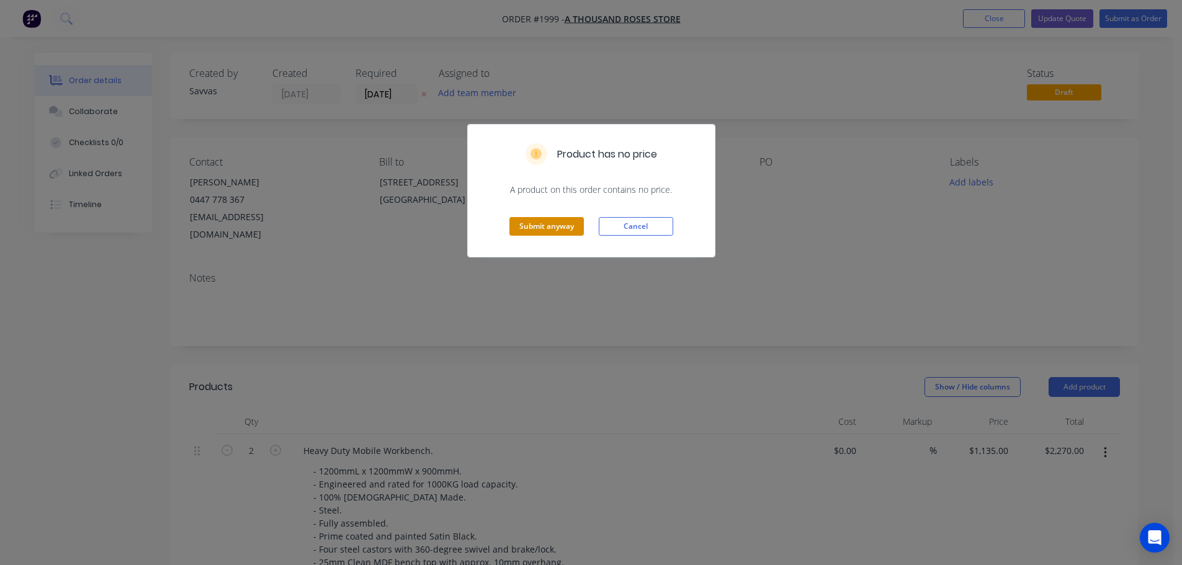
click at [529, 228] on button "Submit anyway" at bounding box center [546, 226] width 74 height 19
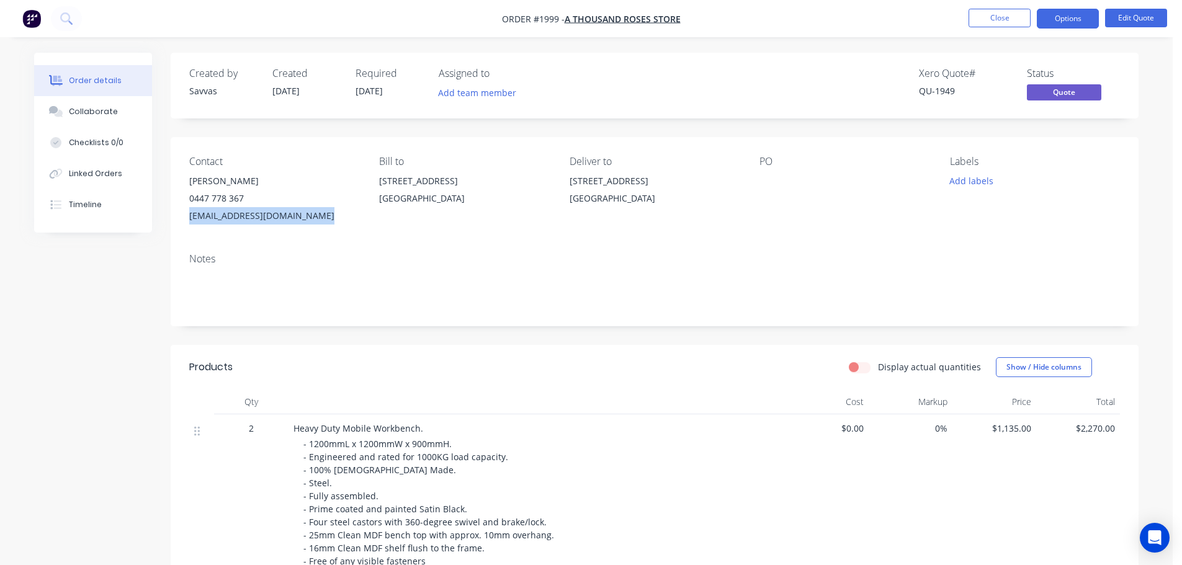
drag, startPoint x: 340, startPoint y: 218, endPoint x: 185, endPoint y: 219, distance: 154.5
click at [185, 219] on div "Contact [PERSON_NAME] [PHONE_NUMBER] [EMAIL_ADDRESS][DOMAIN_NAME] Bill to [STRE…" at bounding box center [655, 190] width 968 height 106
copy div "[EMAIL_ADDRESS][DOMAIN_NAME]"
click at [1074, 14] on button "Options" at bounding box center [1068, 19] width 62 height 20
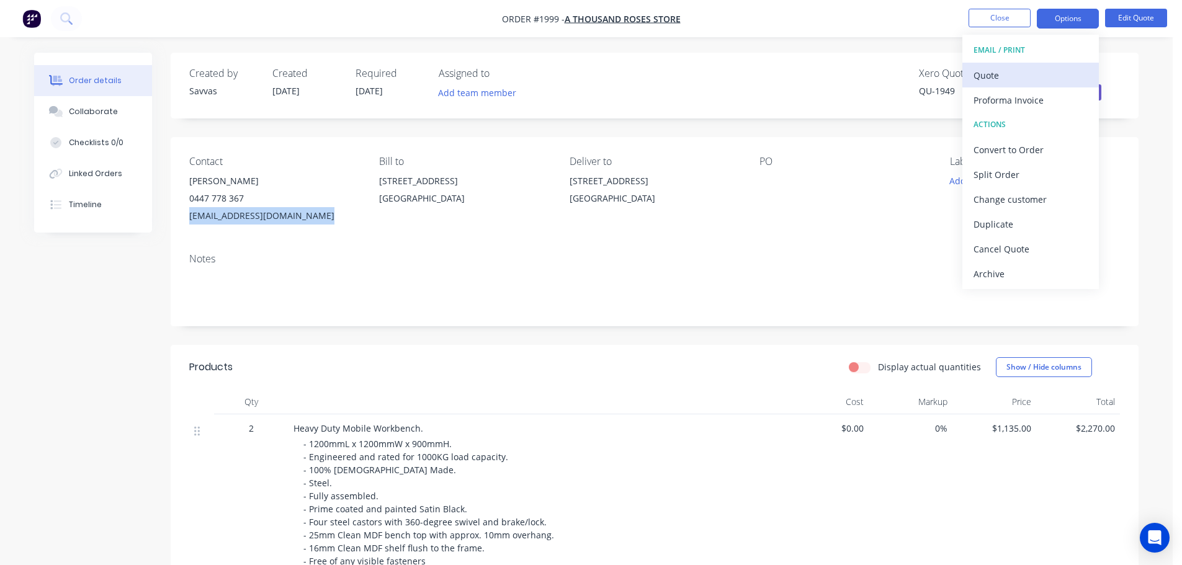
click at [1030, 70] on div "Quote" at bounding box center [1030, 75] width 114 height 18
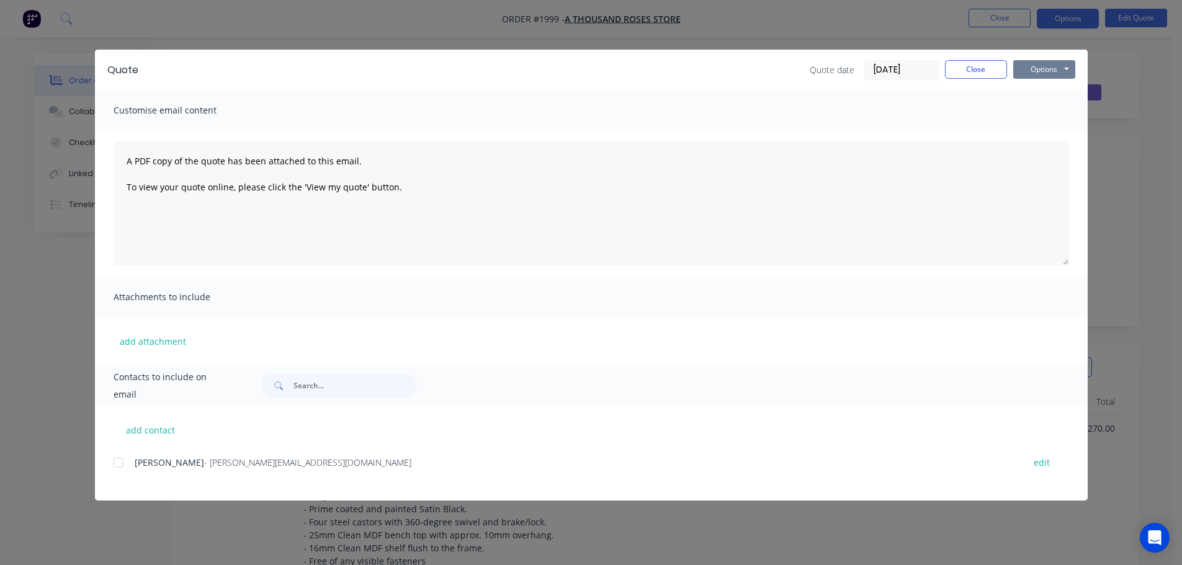
click at [1046, 72] on button "Options" at bounding box center [1044, 69] width 62 height 19
click at [1048, 104] on button "Print" at bounding box center [1052, 112] width 79 height 20
